Goal: Task Accomplishment & Management: Use online tool/utility

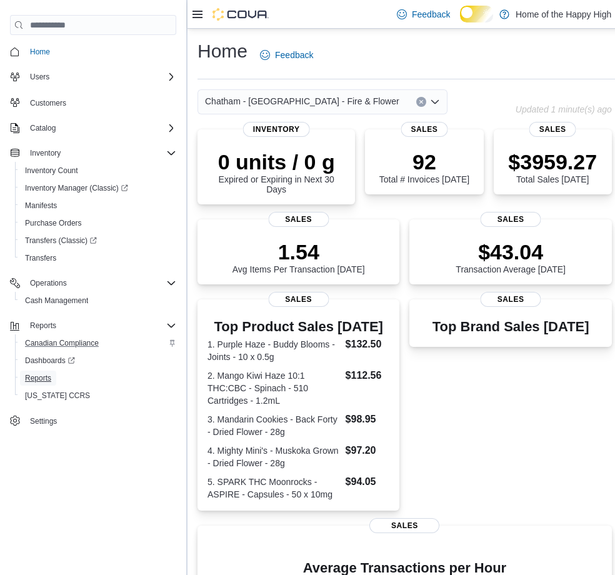
click at [43, 383] on span "Reports" at bounding box center [38, 378] width 26 height 10
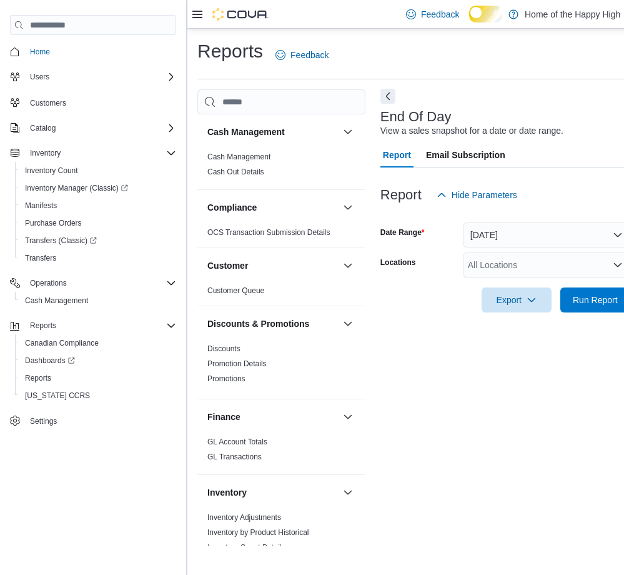
click at [385, 104] on button "Next" at bounding box center [388, 96] width 15 height 15
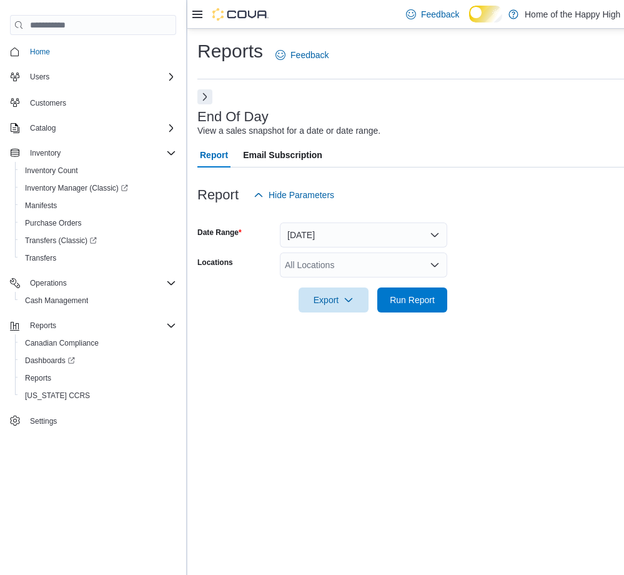
click at [342, 270] on div "All Locations" at bounding box center [363, 264] width 167 height 25
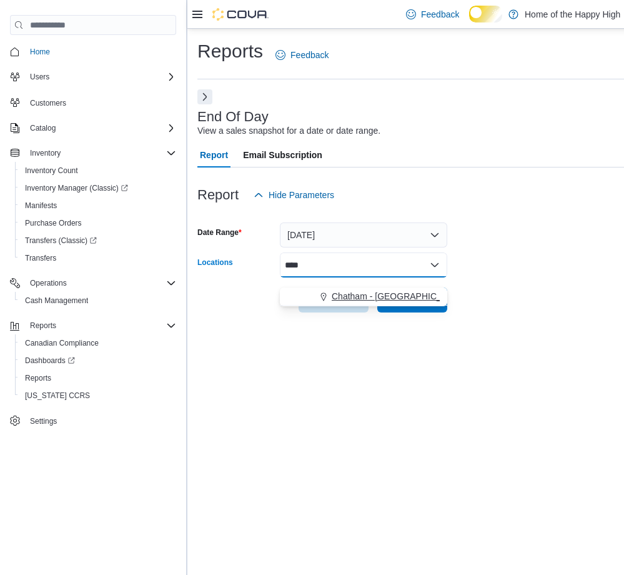
type input "****"
click at [374, 294] on span "Chatham - [GEOGRAPHIC_DATA] - Fire & Flower" at bounding box center [429, 296] width 194 height 12
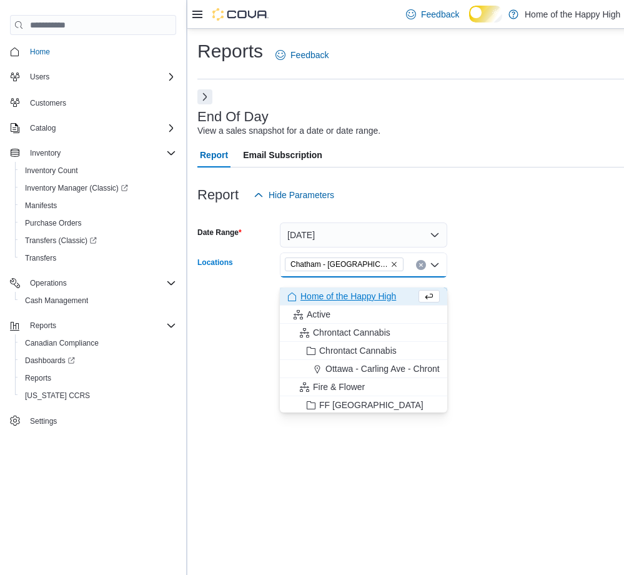
click at [522, 249] on form "Date Range [DATE] Locations [GEOGRAPHIC_DATA] - Fire & Flower Combo box. Select…" at bounding box center [499, 259] width 604 height 105
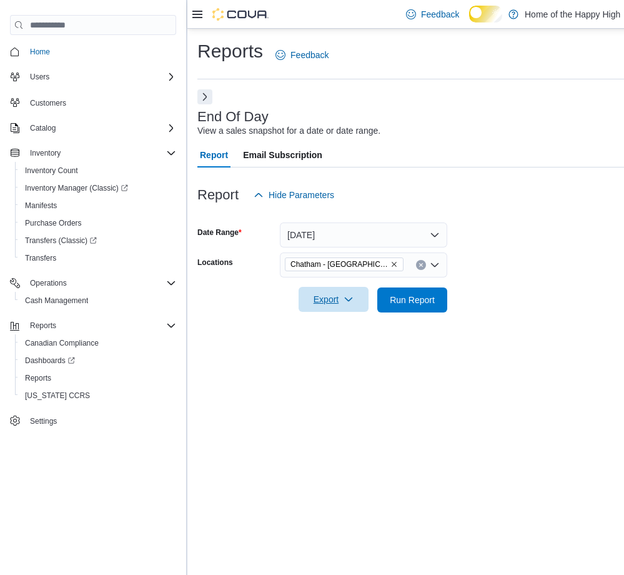
click at [356, 312] on span "Export" at bounding box center [333, 299] width 55 height 25
click at [344, 365] on span "Export to Pdf" at bounding box center [327, 360] width 56 height 10
